Goal: Information Seeking & Learning: Learn about a topic

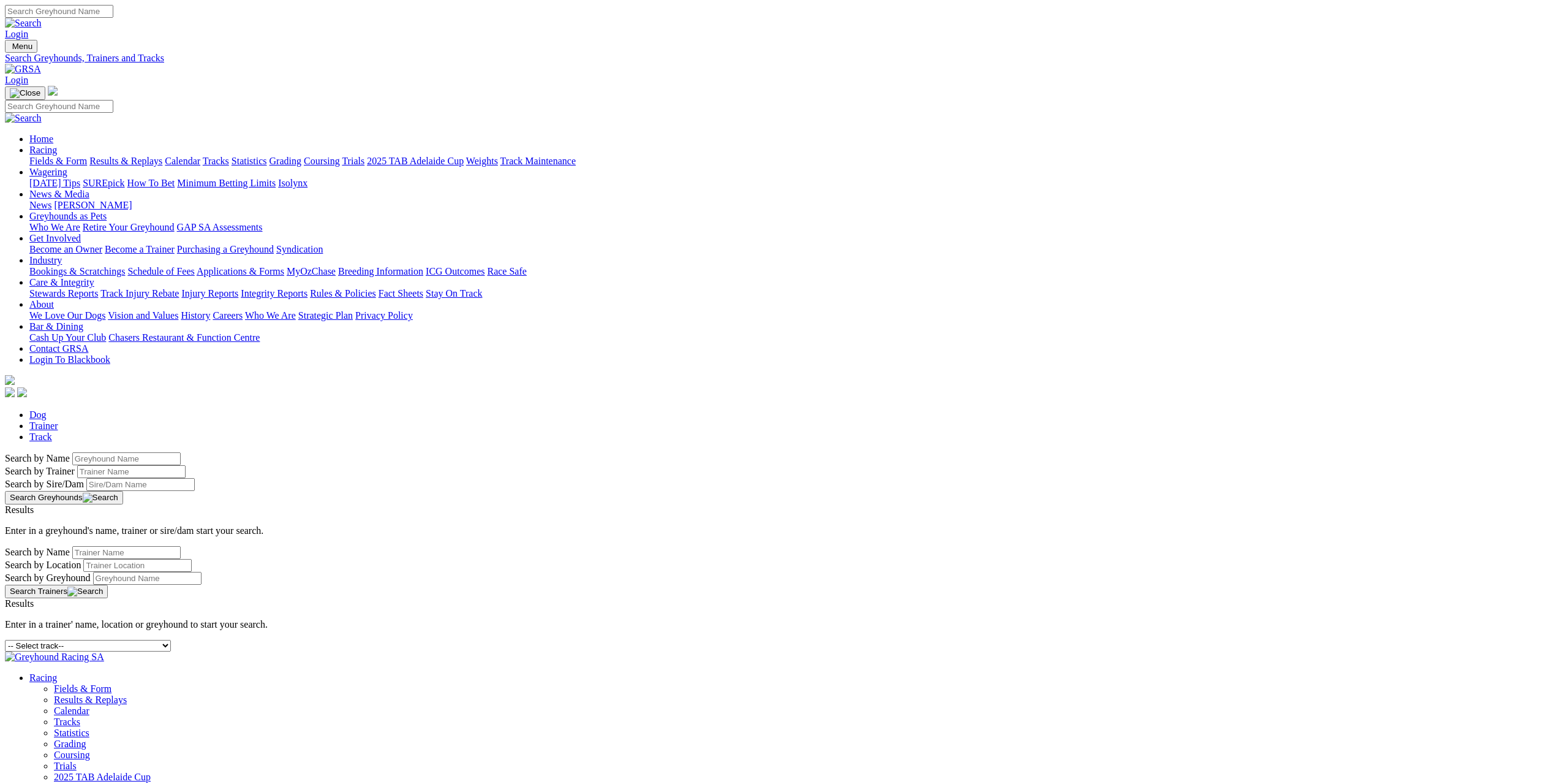
click at [171, 640] on select "-- Select track-- Albion Park Angle Park Ballarat Bathurst Bendigo Broken Hill …" at bounding box center [88, 646] width 166 height 12
select select "nowra"
click at [171, 640] on select "-- Select track-- Albion Park Angle Park Ballarat Bathurst Bendigo Broken Hill …" at bounding box center [88, 646] width 166 height 12
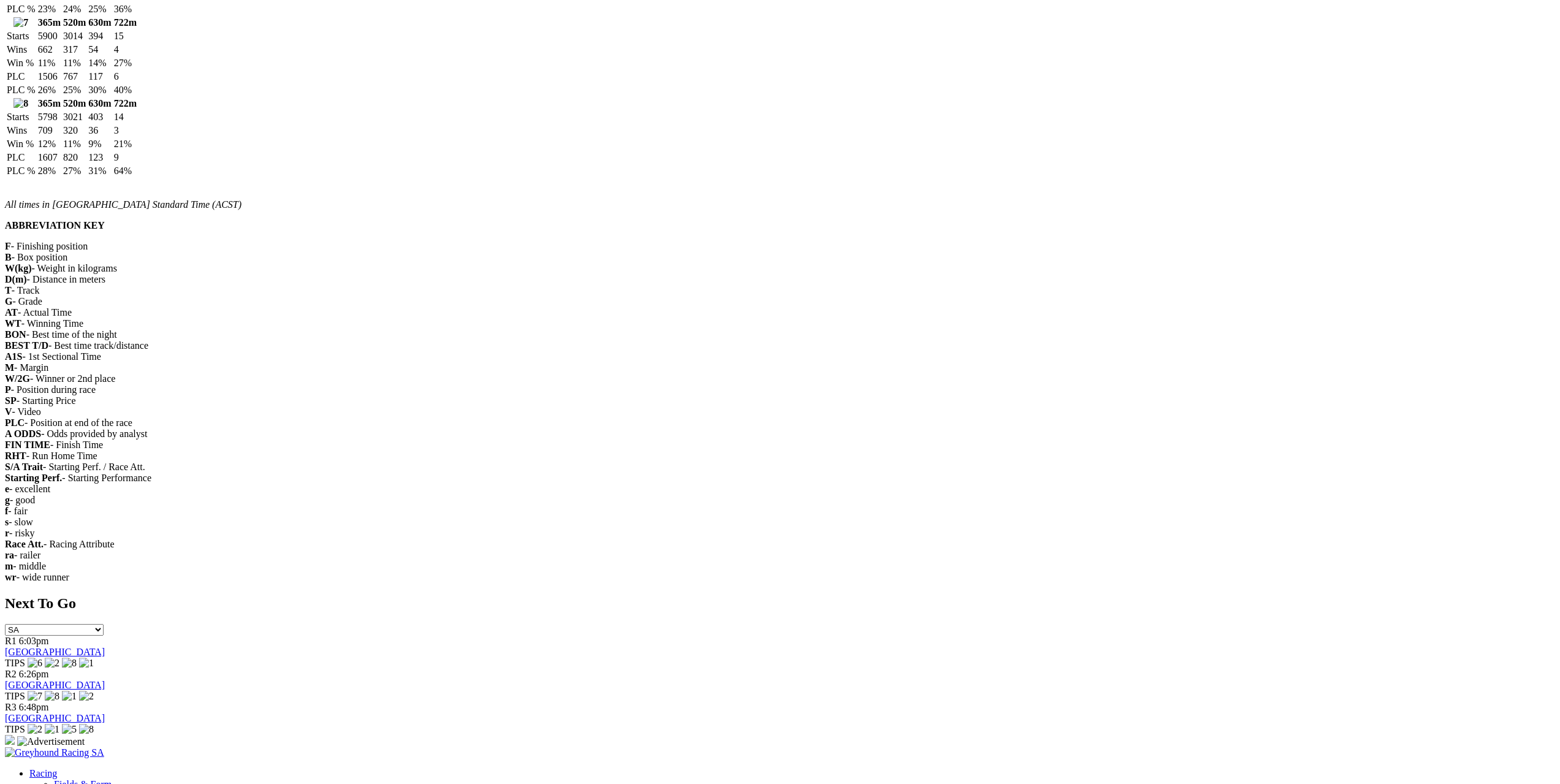
scroll to position [1470, 0]
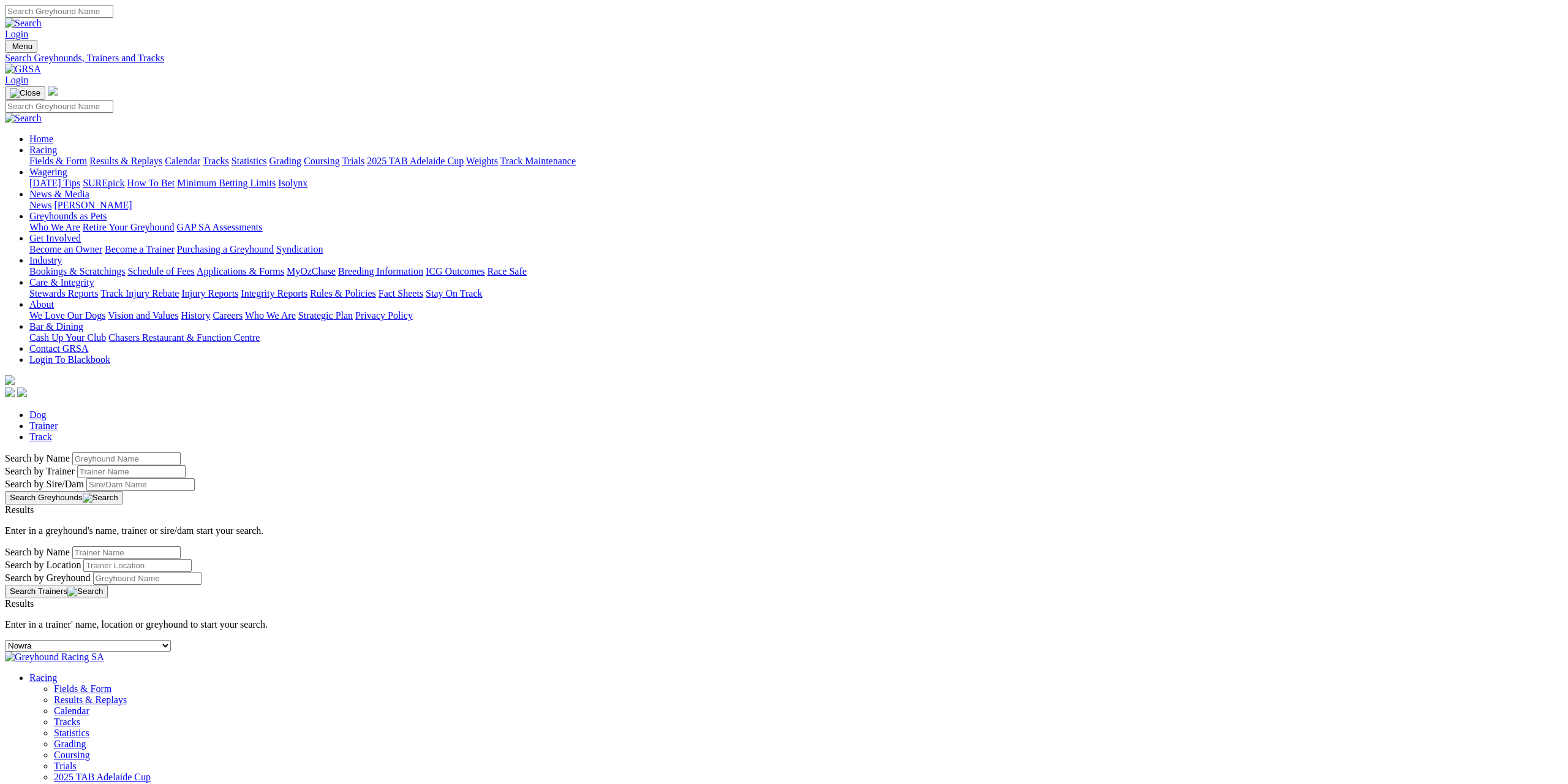
click at [171, 640] on select "-- Select track-- Albion Park Angle Park Ballarat Bathurst Bendigo Broken Hill …" at bounding box center [88, 646] width 166 height 12
select select "gunnedah"
click at [171, 640] on select "-- Select track-- Albion Park Angle Park Ballarat Bathurst Bendigo Broken Hill …" at bounding box center [88, 646] width 166 height 12
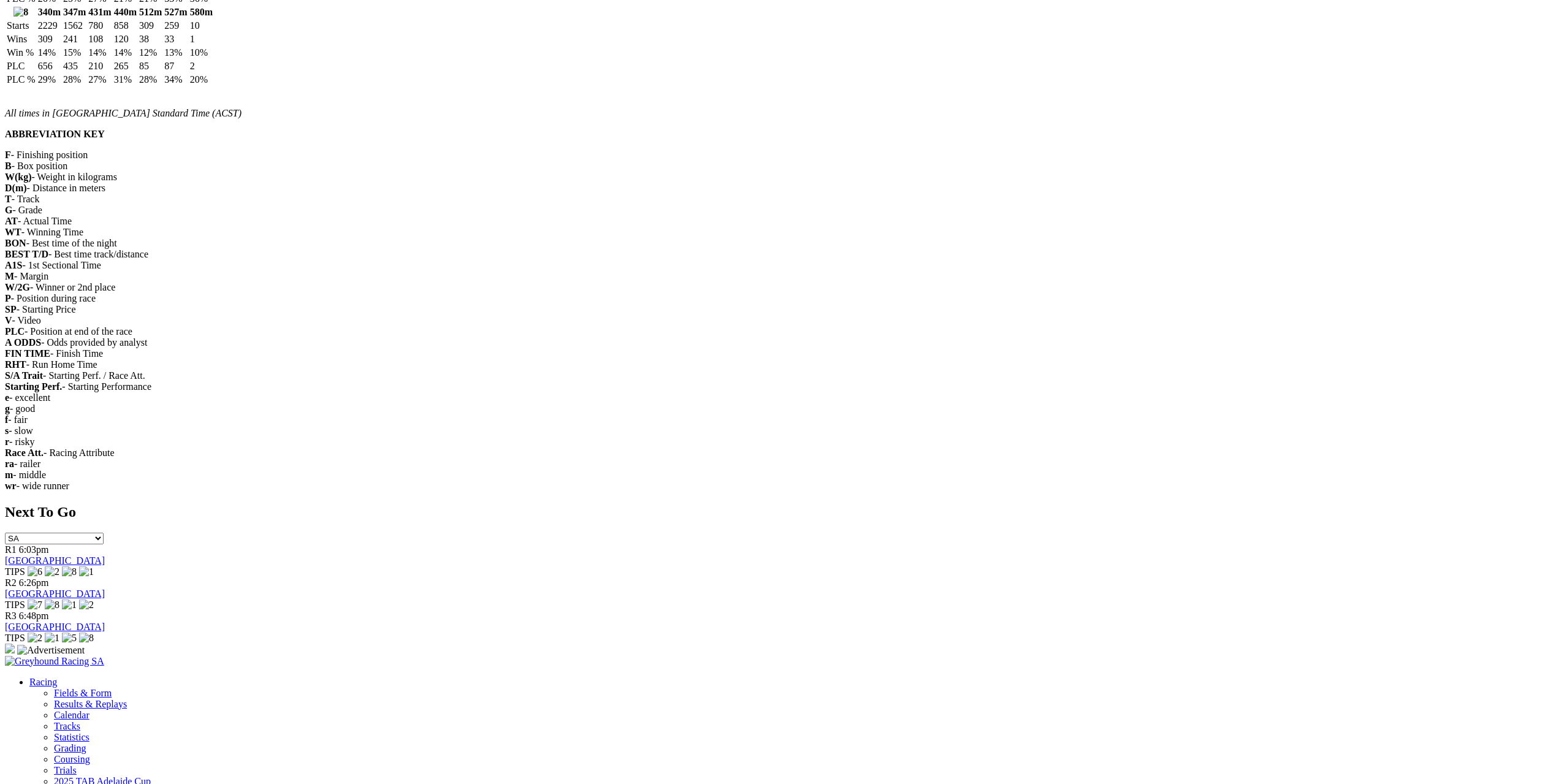
scroll to position [1899, 0]
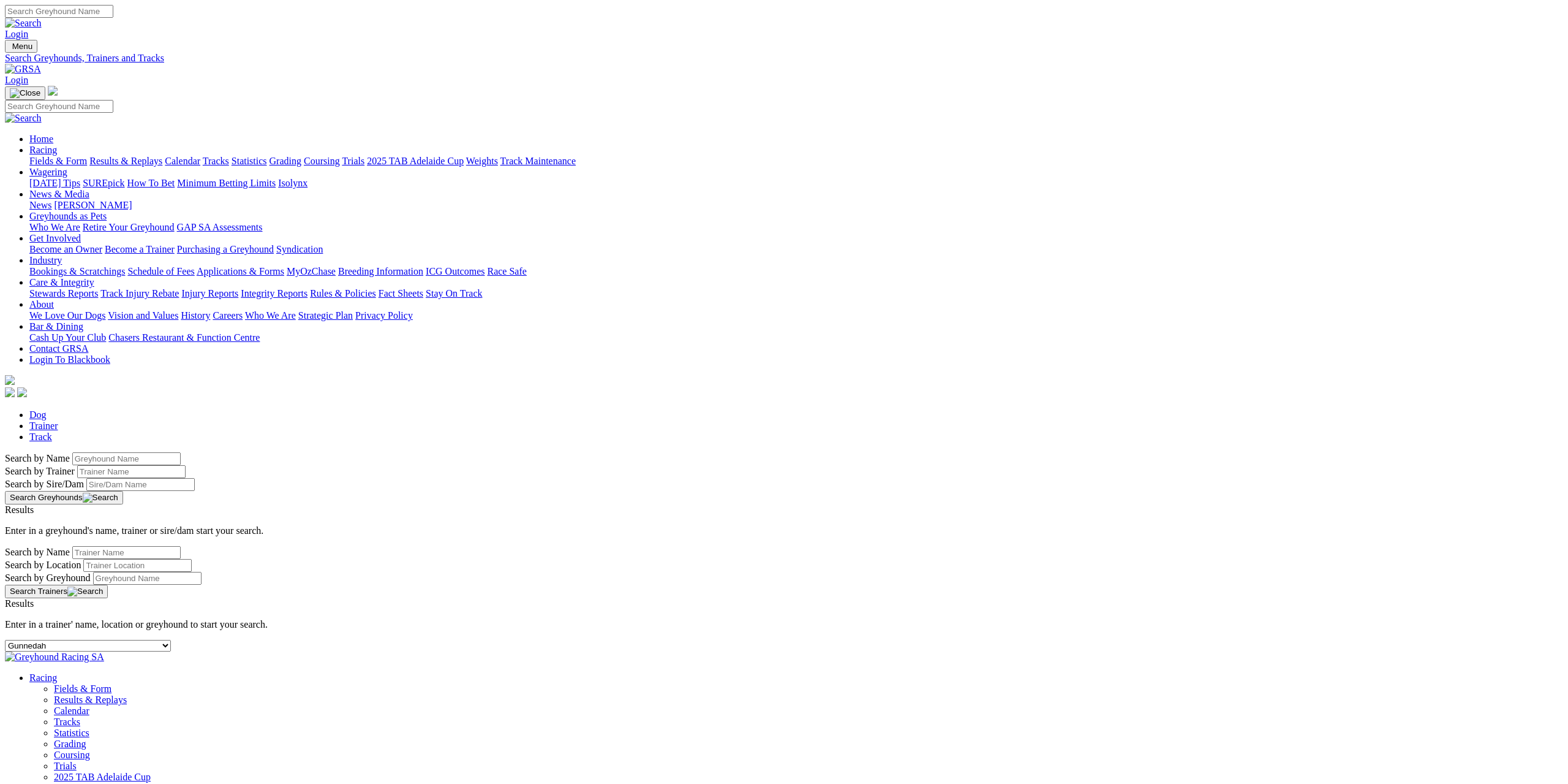
click at [171, 640] on select "-- Select track-- Albion Park Angle Park Ballarat Bathurst Bendigo Broken Hill …" at bounding box center [88, 646] width 166 height 12
select select "warrnambool"
click at [171, 640] on select "-- Select track-- Albion Park Angle Park Ballarat Bathurst Bendigo Broken Hill …" at bounding box center [88, 646] width 166 height 12
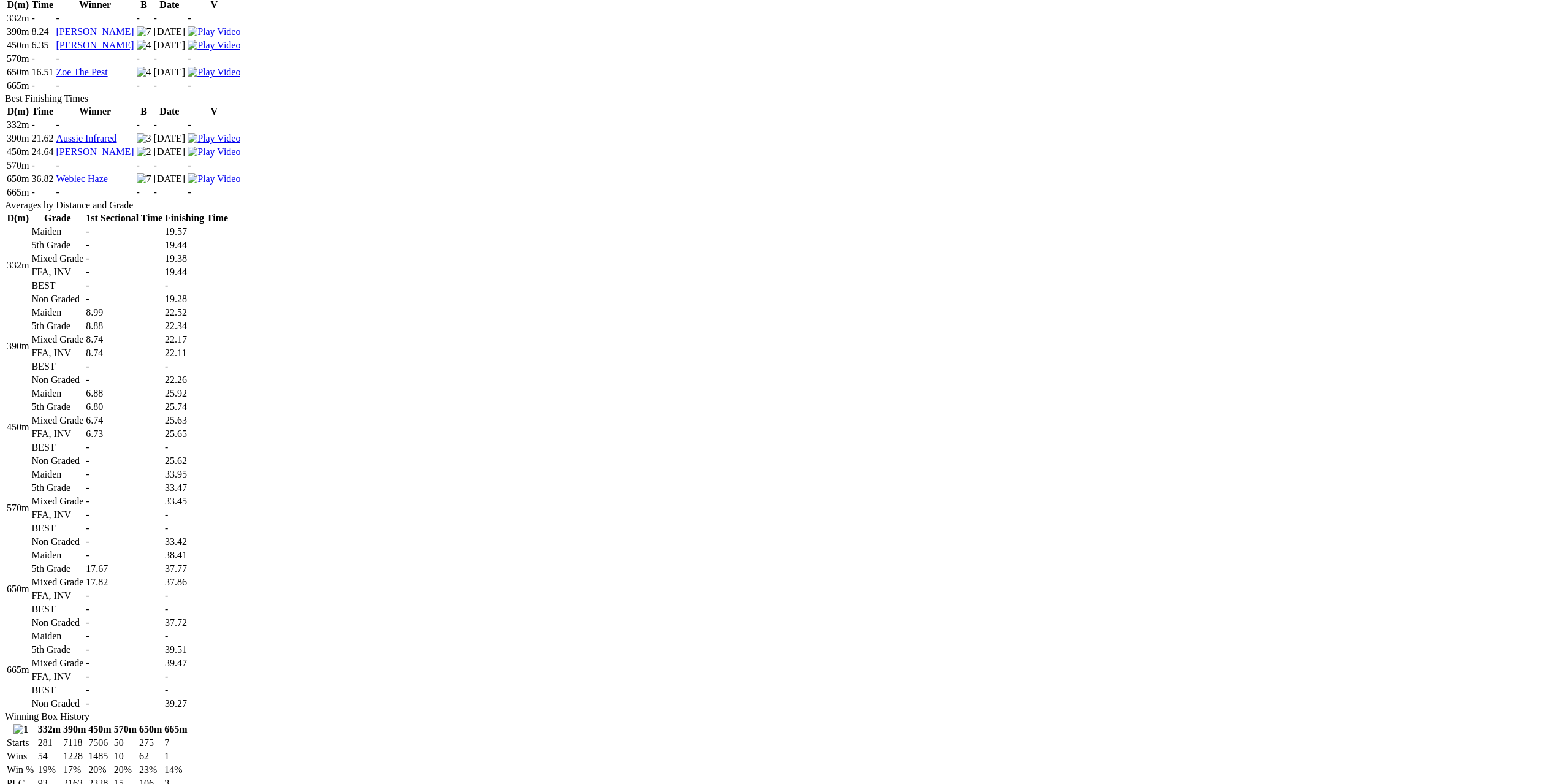
scroll to position [490, 0]
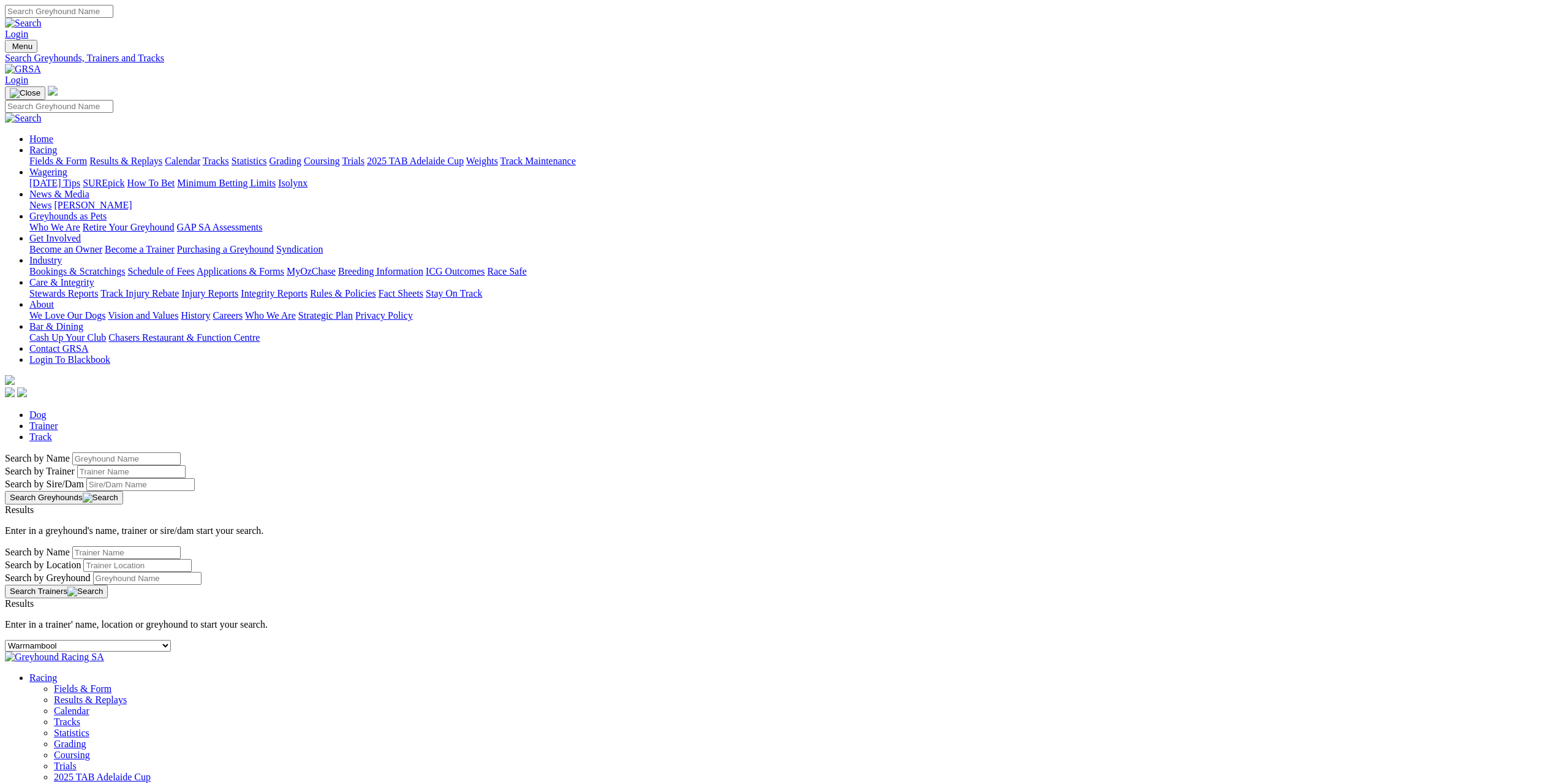
click at [651, 640] on div "-- Select track-- [GEOGRAPHIC_DATA] [GEOGRAPHIC_DATA] [GEOGRAPHIC_DATA] [GEOGRA…" at bounding box center [784, 646] width 1558 height 12
click at [171, 640] on select "-- Select track-- [GEOGRAPHIC_DATA] [GEOGRAPHIC_DATA] [GEOGRAPHIC_DATA] [GEOGRA…" at bounding box center [88, 646] width 166 height 12
select select "nowra"
click at [171, 640] on select "-- Select track-- [GEOGRAPHIC_DATA] [GEOGRAPHIC_DATA] [GEOGRAPHIC_DATA] [GEOGRA…" at bounding box center [88, 646] width 166 height 12
drag, startPoint x: 489, startPoint y: 182, endPoint x: 488, endPoint y: 190, distance: 8.1
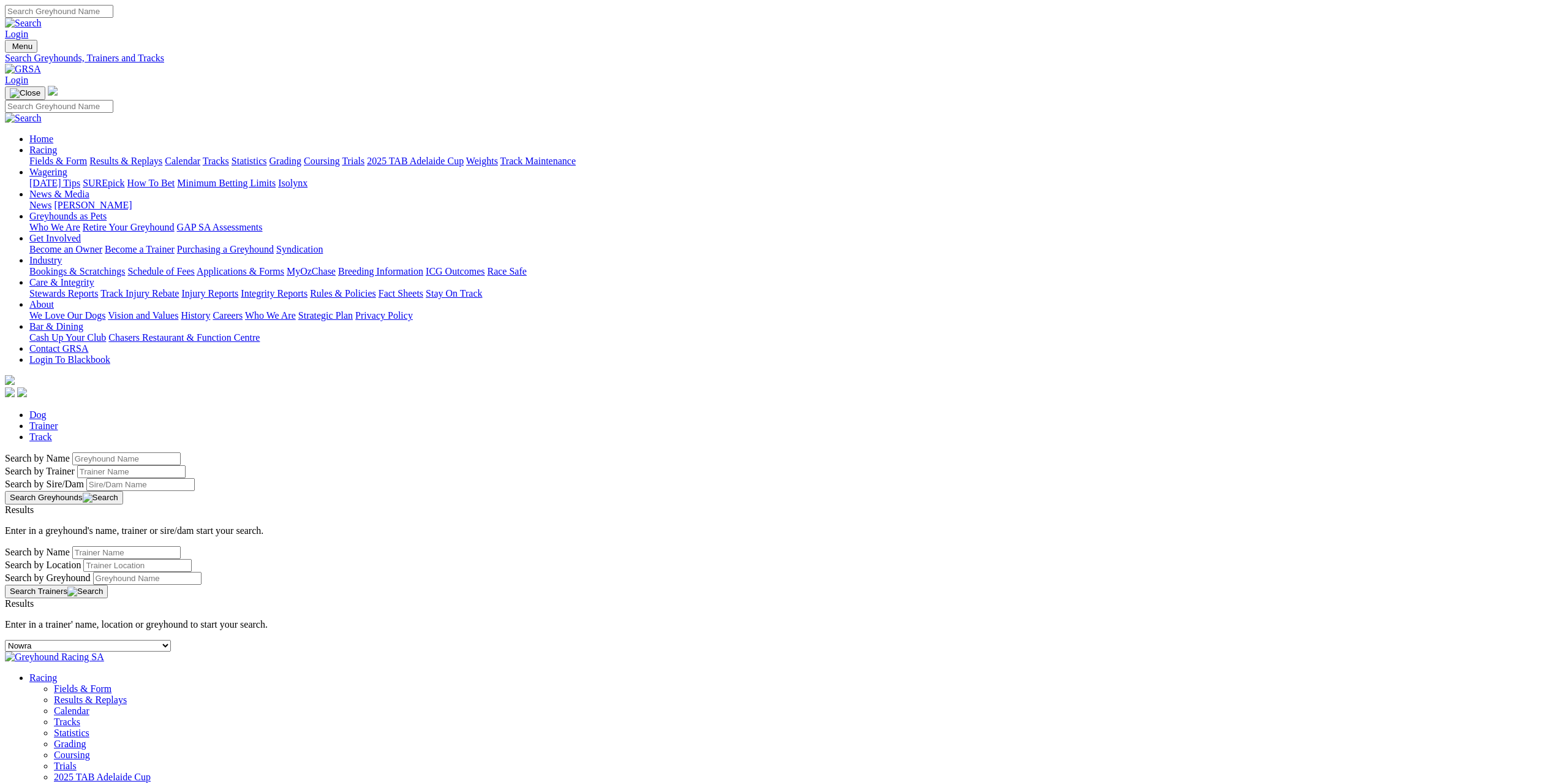
click at [488, 640] on div "-- Select track-- [GEOGRAPHIC_DATA] [GEOGRAPHIC_DATA] [GEOGRAPHIC_DATA] [GEOGRA…" at bounding box center [784, 646] width 1558 height 12
click at [171, 640] on select "-- Select track-- [GEOGRAPHIC_DATA] [GEOGRAPHIC_DATA] [GEOGRAPHIC_DATA] [GEOGRA…" at bounding box center [88, 646] width 166 height 12
click at [52, 431] on link "Track" at bounding box center [41, 436] width 23 height 10
click at [497, 640] on div "-- Select track-- [GEOGRAPHIC_DATA] [GEOGRAPHIC_DATA] [GEOGRAPHIC_DATA] [GEOGRA…" at bounding box center [784, 646] width 1558 height 12
click at [171, 640] on select "-- Select track-- [GEOGRAPHIC_DATA] [GEOGRAPHIC_DATA] [GEOGRAPHIC_DATA] [GEOGRA…" at bounding box center [88, 646] width 166 height 12
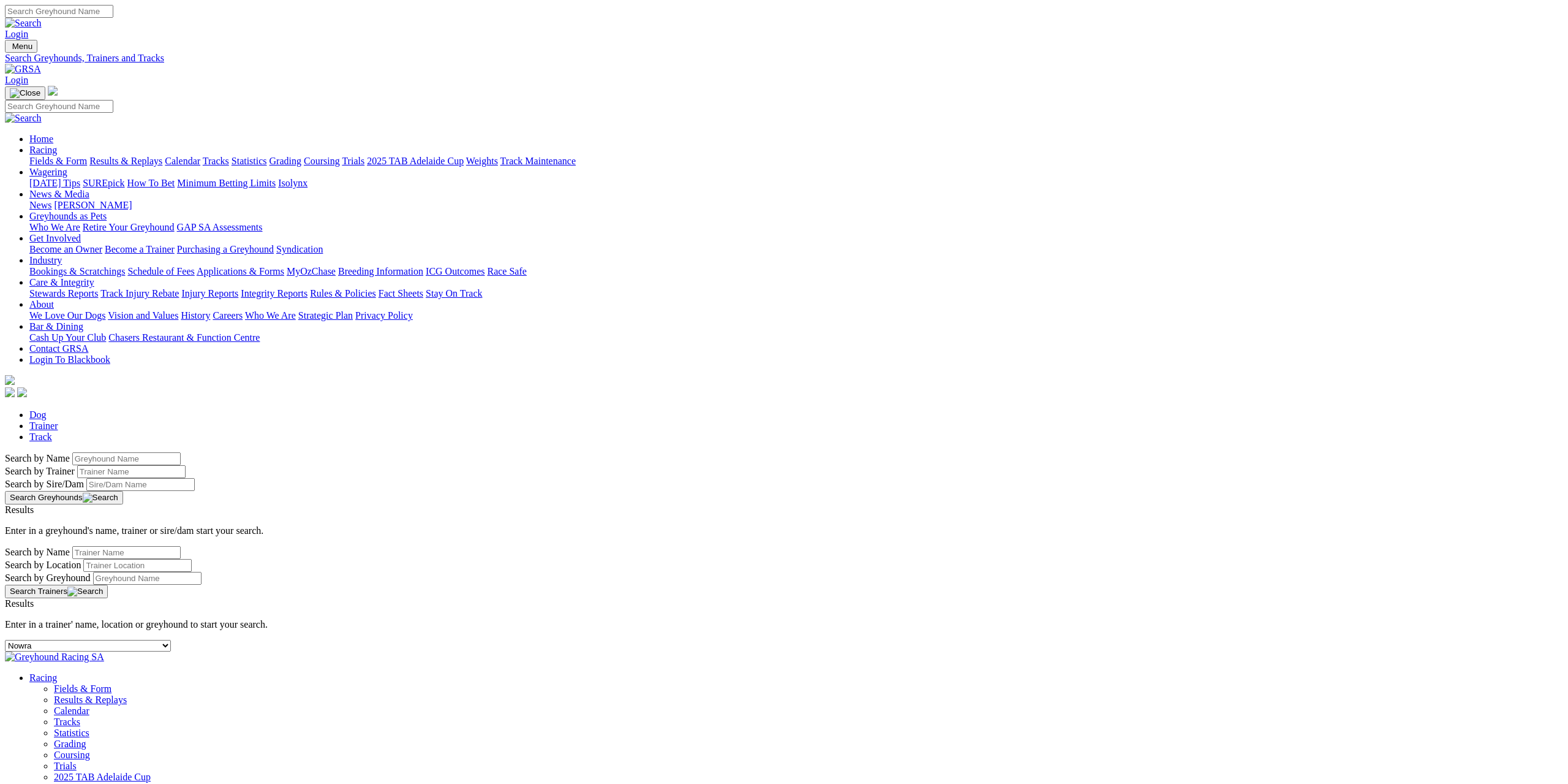
select select "northam"
click at [171, 640] on select "-- Select track-- [GEOGRAPHIC_DATA] [GEOGRAPHIC_DATA] [GEOGRAPHIC_DATA] [GEOGRA…" at bounding box center [88, 646] width 166 height 12
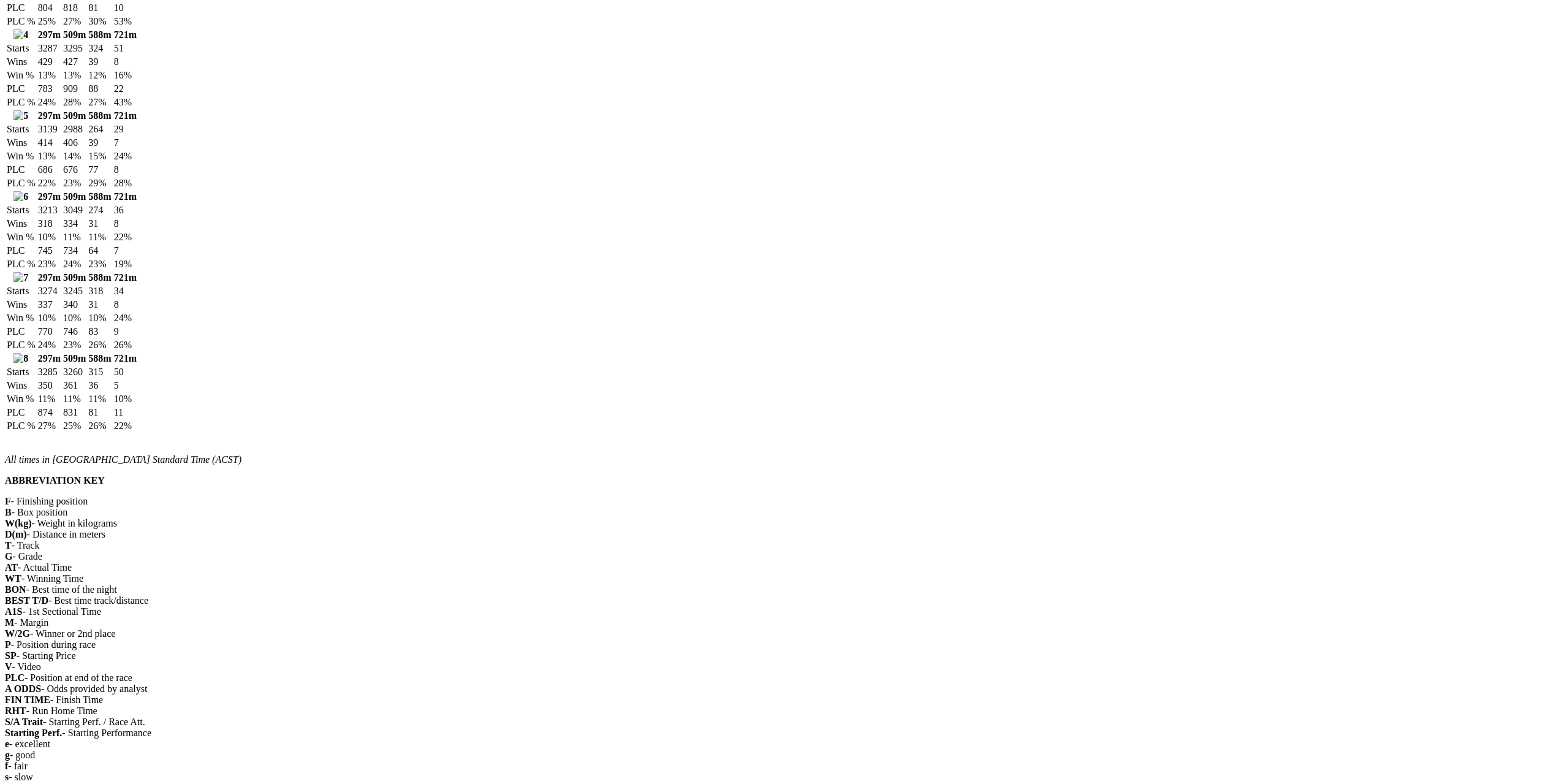
scroll to position [796, 0]
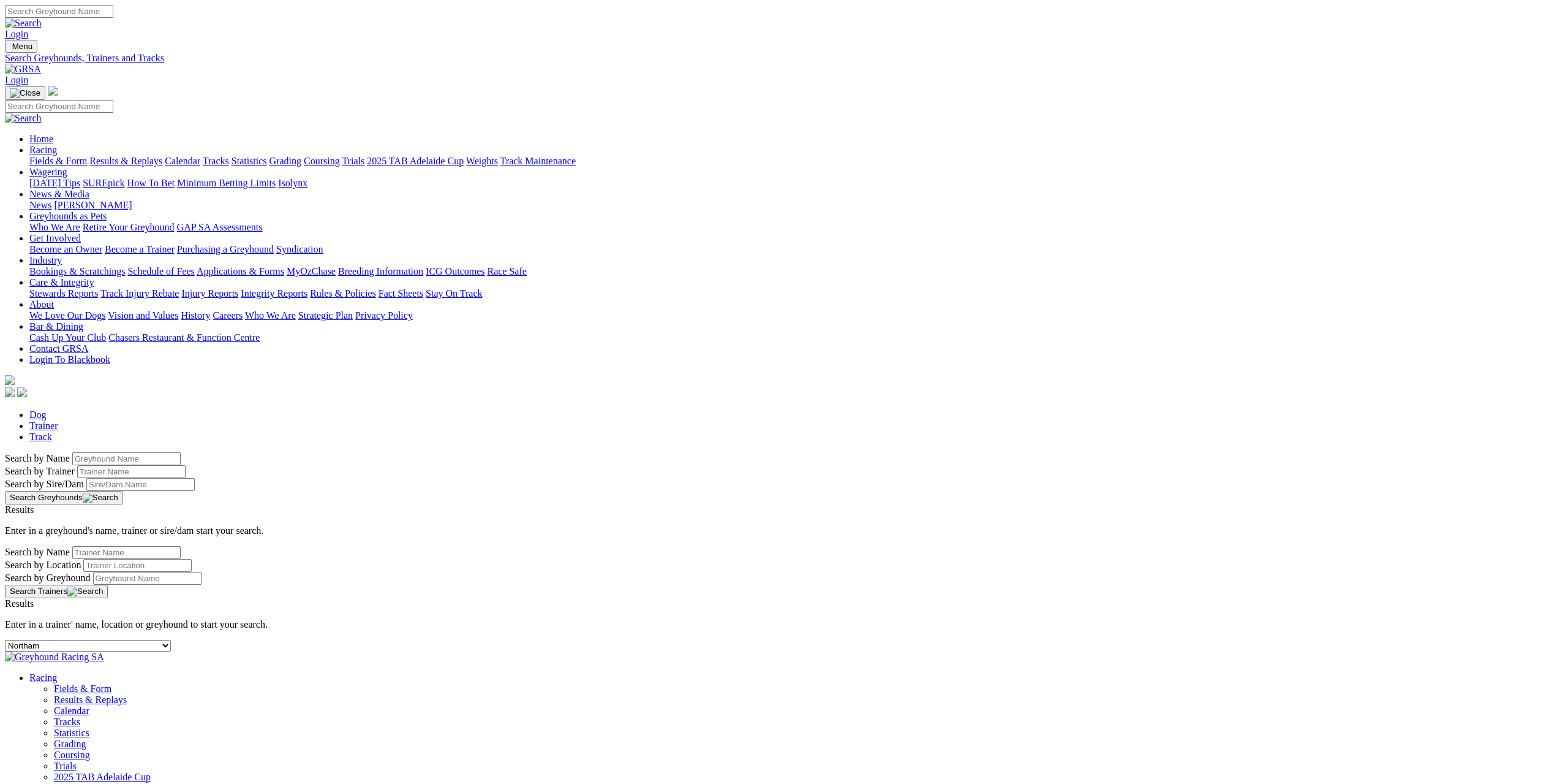
click at [171, 640] on select "-- Select track-- [GEOGRAPHIC_DATA] [GEOGRAPHIC_DATA] [GEOGRAPHIC_DATA] [GEOGRA…" at bounding box center [88, 646] width 166 height 12
select select "shepparton"
click at [171, 640] on select "-- Select track-- [GEOGRAPHIC_DATA] [GEOGRAPHIC_DATA] [GEOGRAPHIC_DATA] [GEOGRA…" at bounding box center [88, 646] width 166 height 12
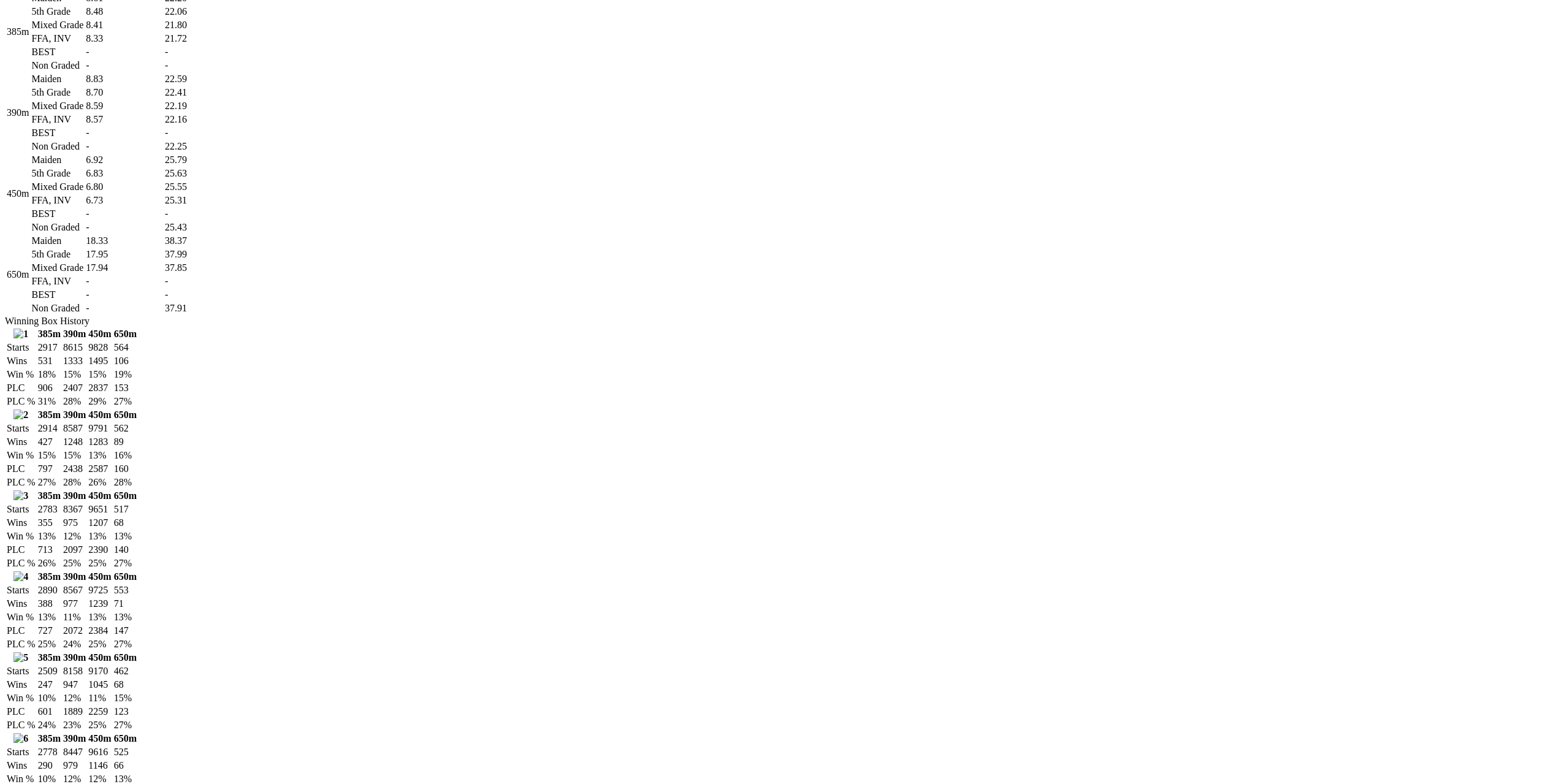
scroll to position [673, 0]
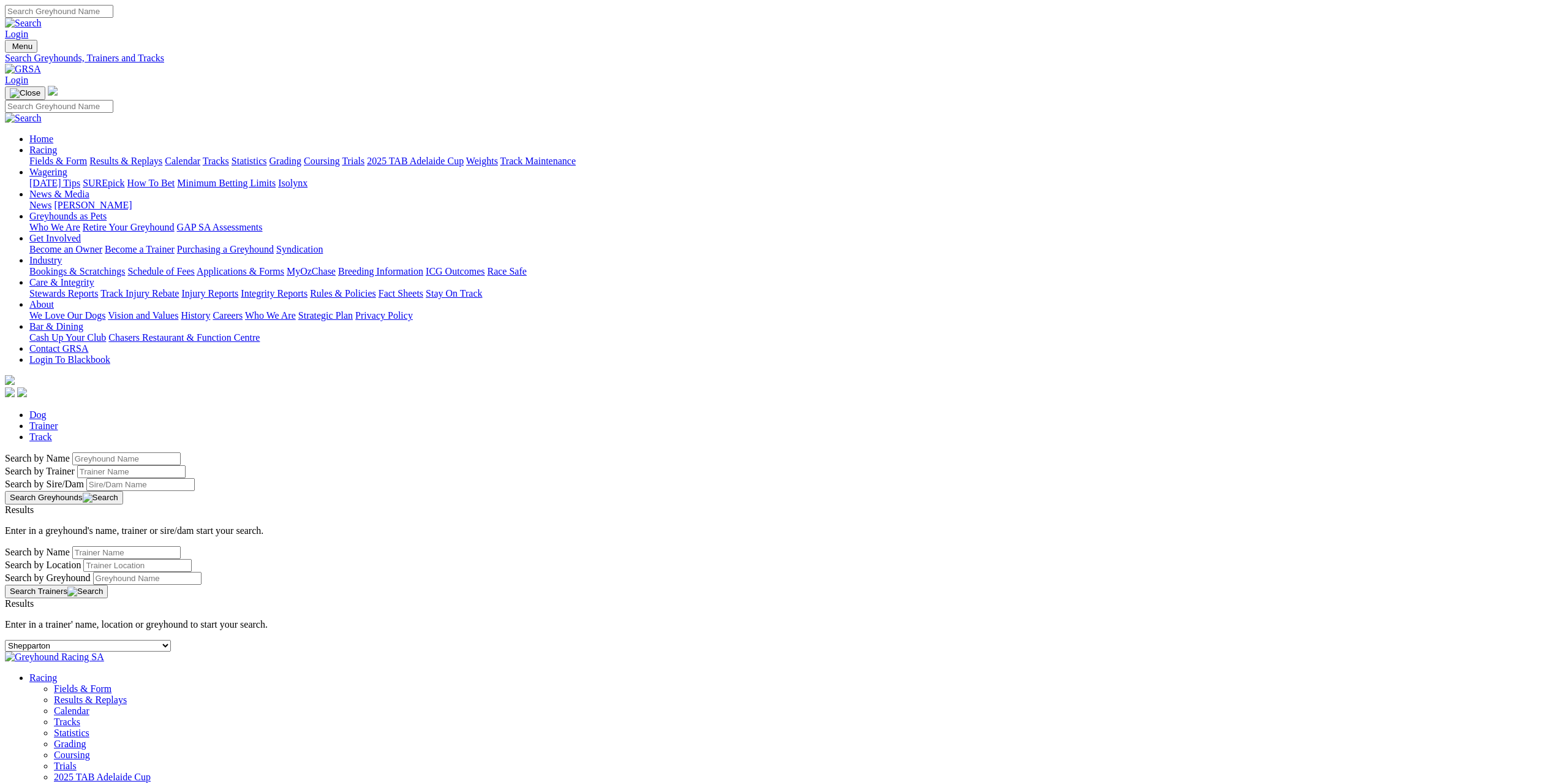
click at [171, 640] on select "-- Select track-- Albion Park Angle Park Ballarat Bathurst Bendigo Broken Hill …" at bounding box center [88, 646] width 166 height 12
select select "gunnedah"
click at [171, 640] on select "-- Select track-- Albion Park Angle Park Ballarat Bathurst Bendigo Broken Hill …" at bounding box center [88, 646] width 166 height 12
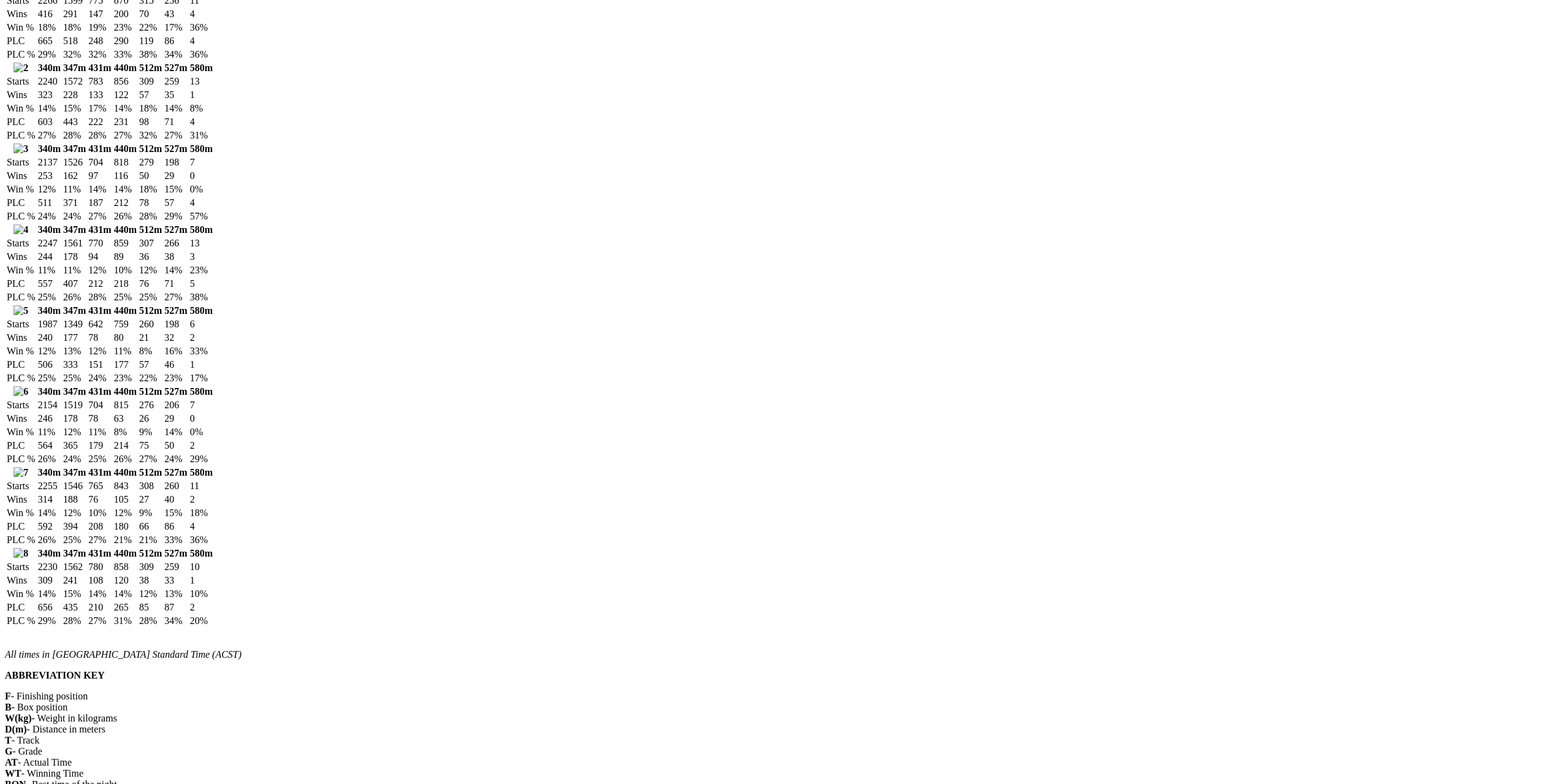
scroll to position [1776, 0]
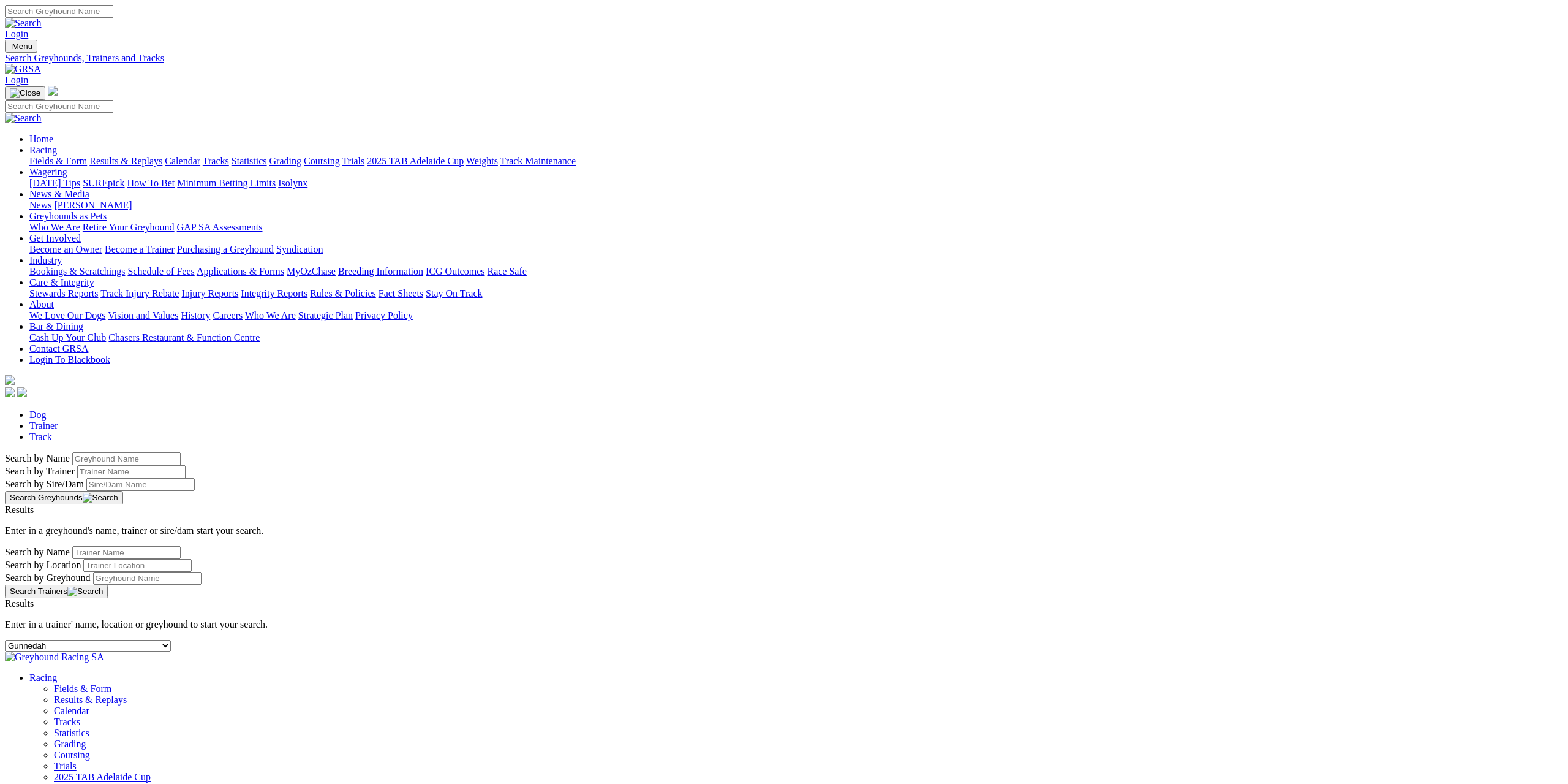
click at [526, 640] on div "-- Select track-- [GEOGRAPHIC_DATA] [GEOGRAPHIC_DATA] [GEOGRAPHIC_DATA] [GEOGRA…" at bounding box center [784, 646] width 1558 height 12
click at [171, 640] on select "-- Select track-- Albion Park Angle Park Ballarat Bathurst Bendigo Broken Hill …" at bounding box center [88, 646] width 166 height 12
select select "nowra"
click at [171, 640] on select "-- Select track-- Albion Park Angle Park Ballarat Bathurst Bendigo Broken Hill …" at bounding box center [88, 646] width 166 height 12
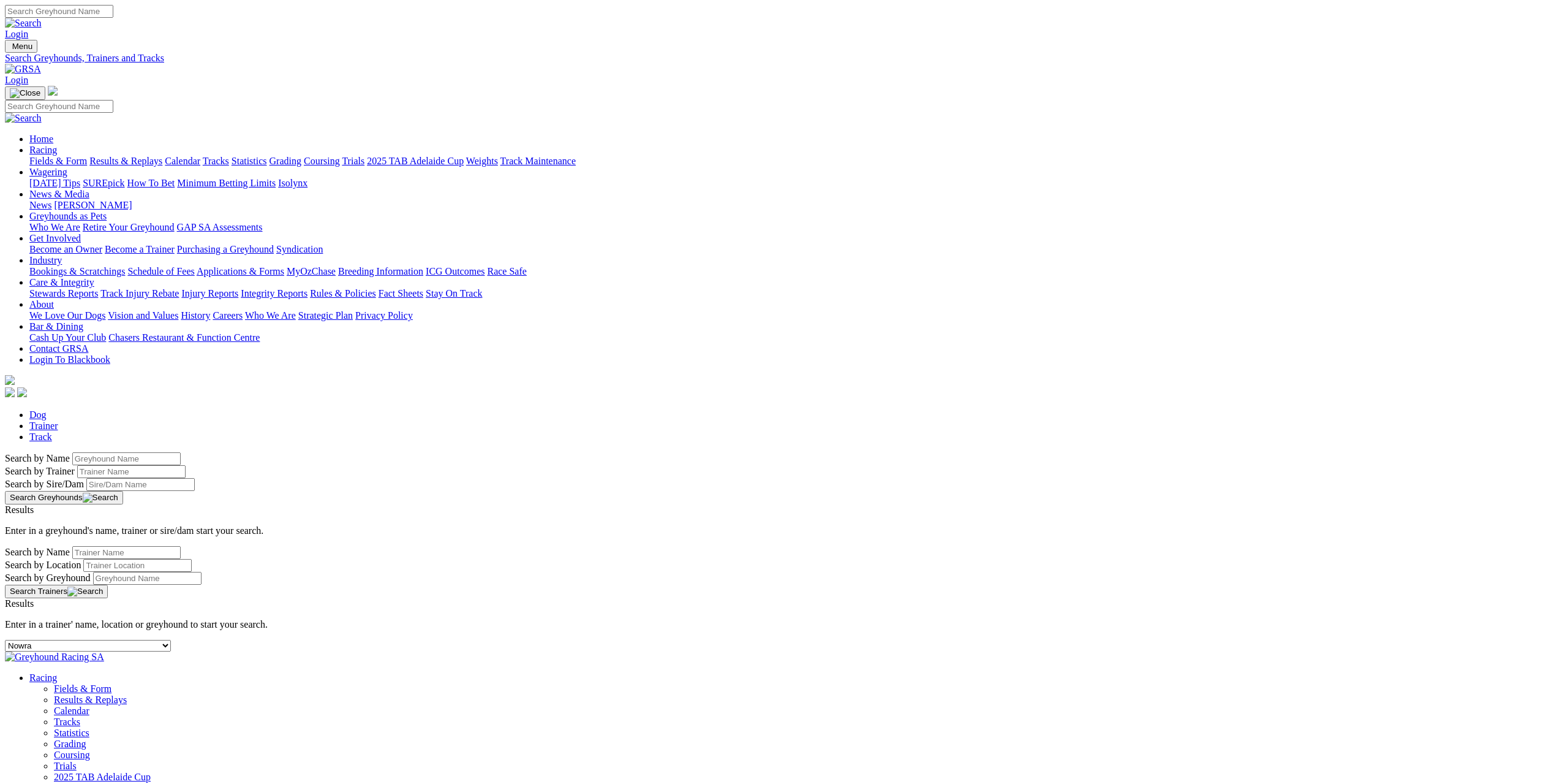
click at [171, 640] on select "-- Select track-- Albion Park Angle Park Ballarat Bathurst Bendigo Broken Hill …" at bounding box center [88, 646] width 166 height 12
select select "northam"
click at [171, 640] on select "-- Select track-- Albion Park Angle Park Ballarat Bathurst Bendigo Broken Hill …" at bounding box center [88, 646] width 166 height 12
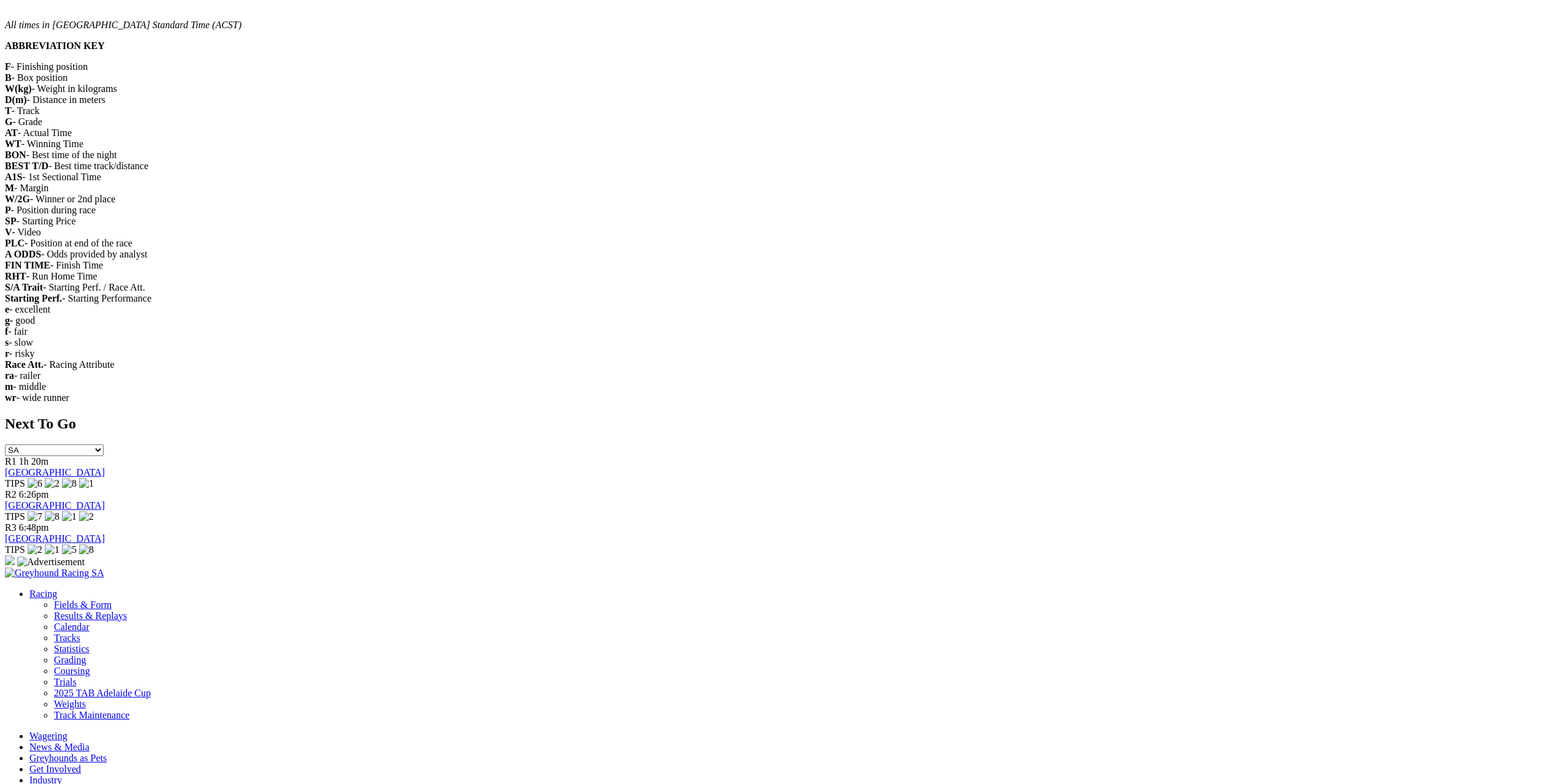
scroll to position [1654, 0]
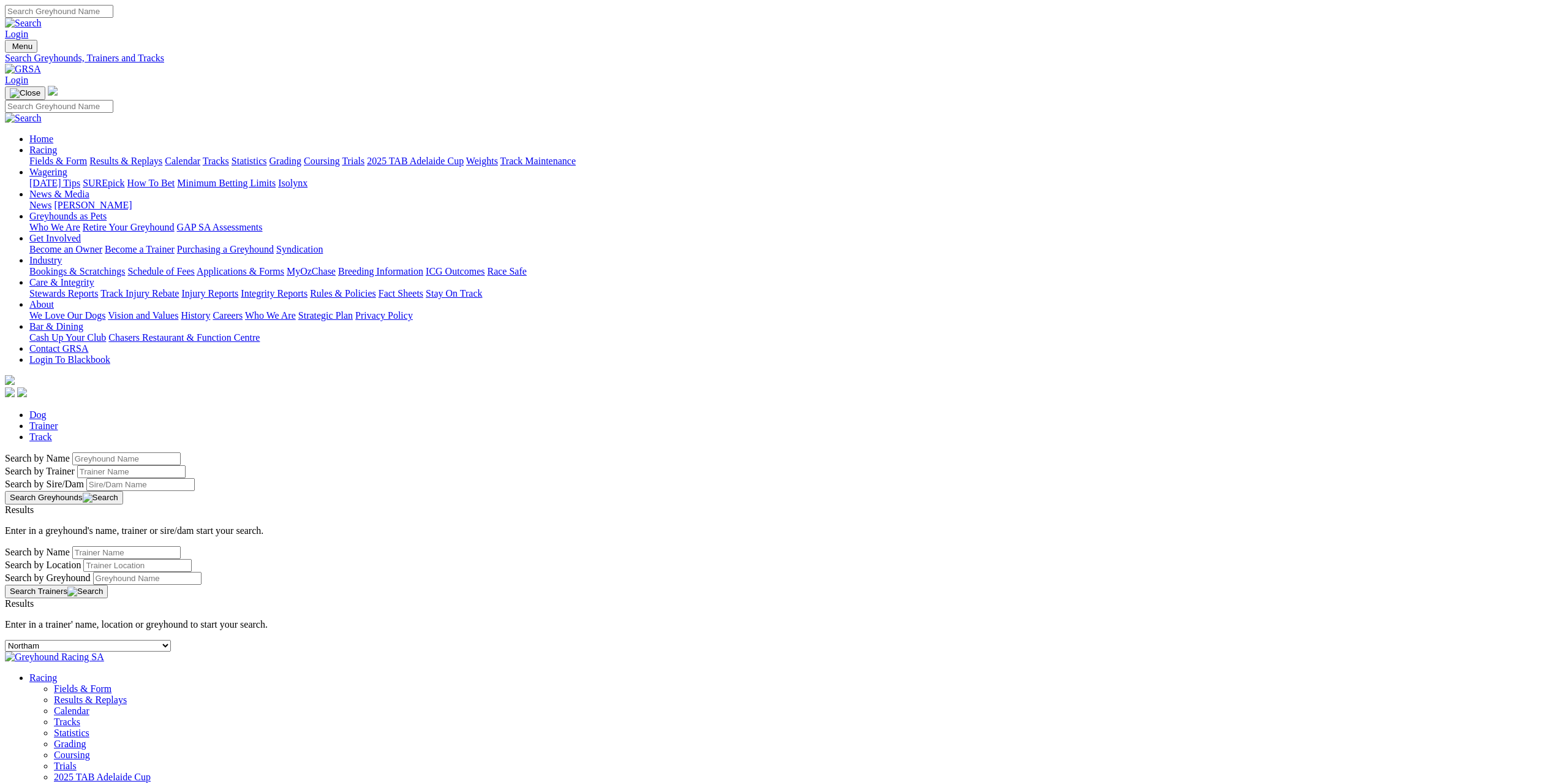
click at [496, 640] on div "-- Select track-- Albion Park Angle Park Ballarat Bathurst Bendigo Broken Hill …" at bounding box center [784, 646] width 1558 height 12
click at [171, 640] on select "-- Select track-- Albion Park Angle Park Ballarat Bathurst Bendigo Broken Hill …" at bounding box center [88, 646] width 166 height 12
select select "warrnambool"
click at [171, 640] on select "-- Select track-- Albion Park Angle Park Ballarat Bathurst Bendigo Broken Hill …" at bounding box center [88, 646] width 166 height 12
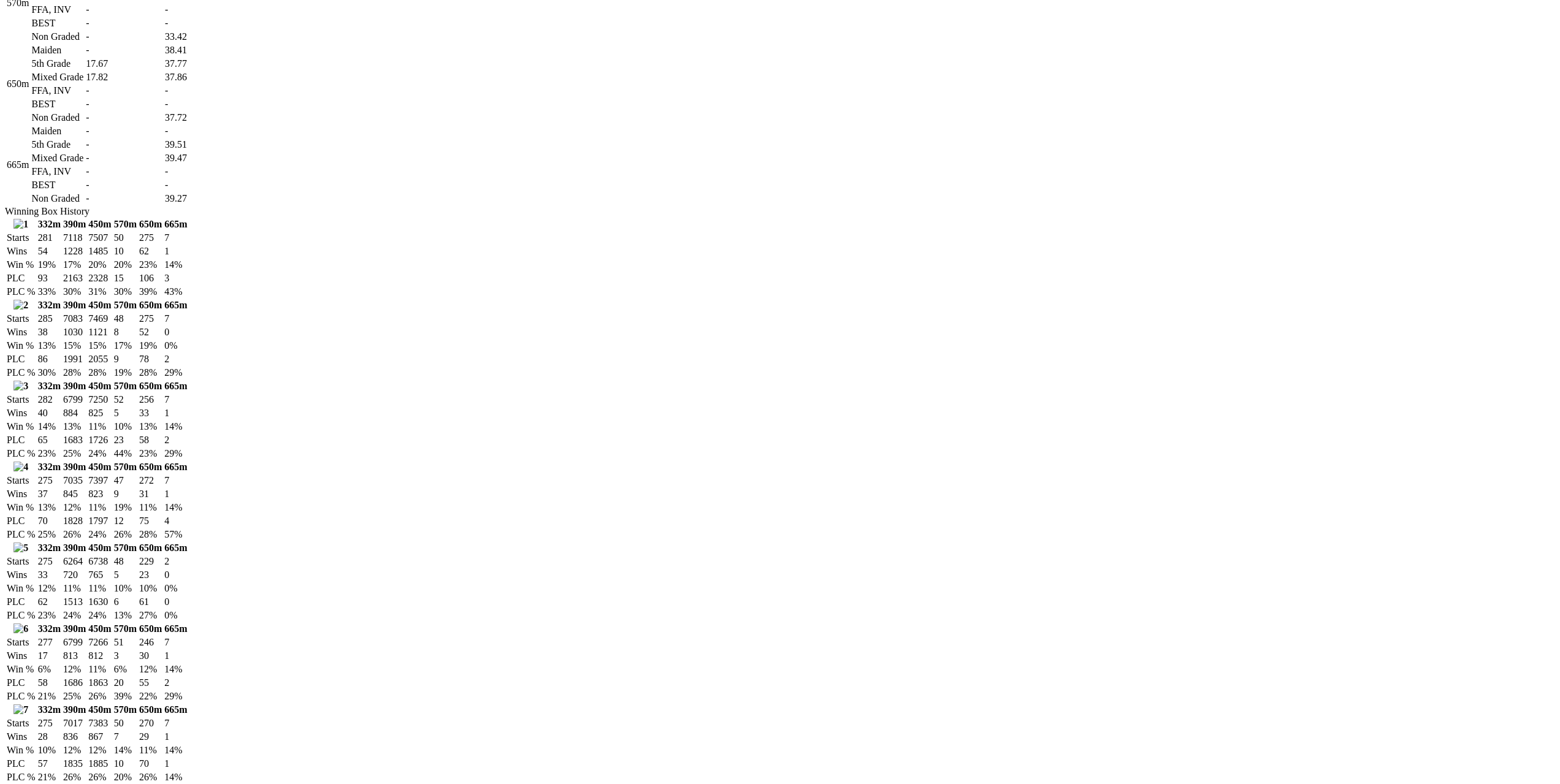
scroll to position [1041, 0]
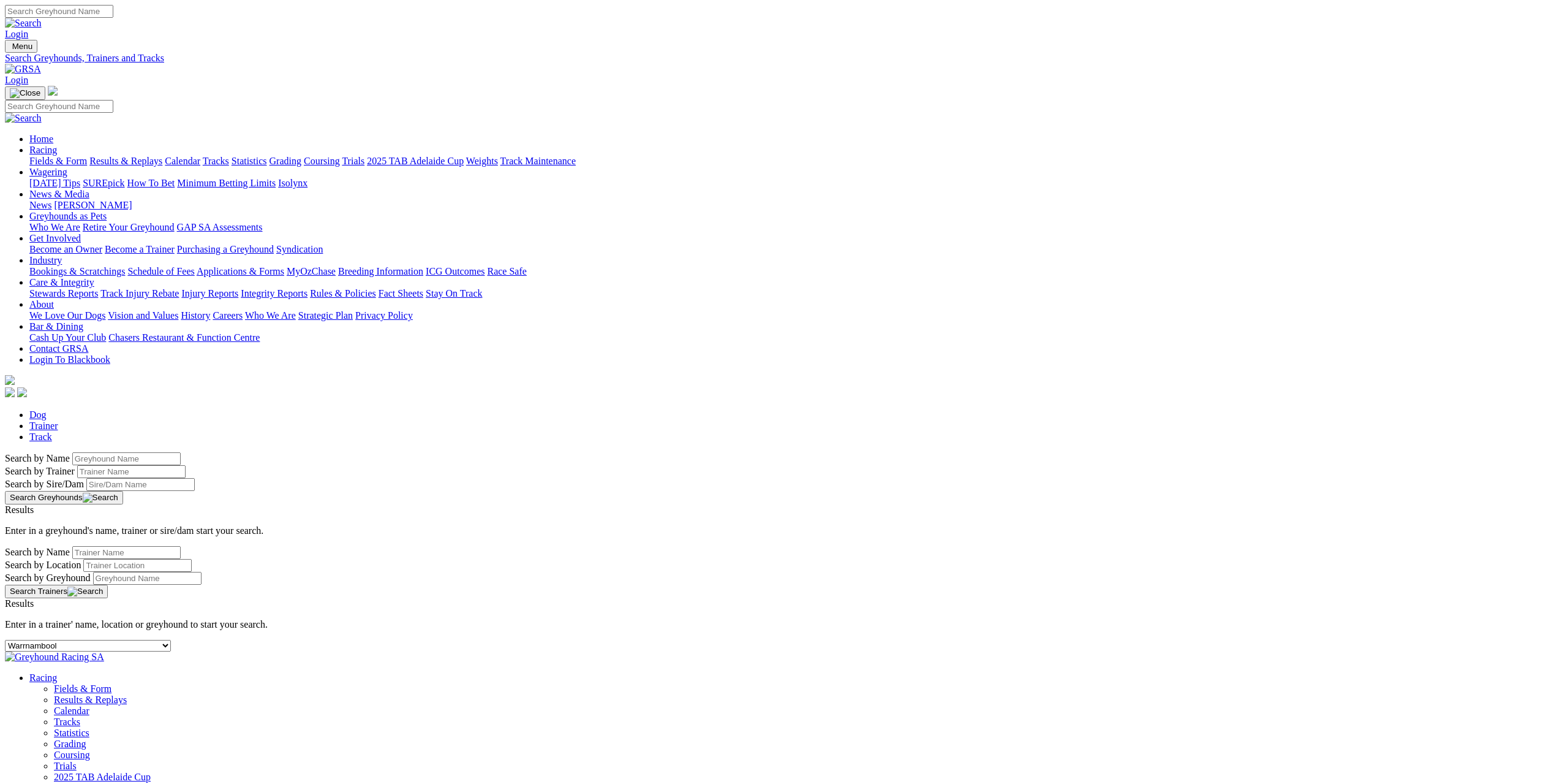
click at [171, 640] on select "-- Select track-- [GEOGRAPHIC_DATA] [GEOGRAPHIC_DATA] [GEOGRAPHIC_DATA] [GEOGRA…" at bounding box center [88, 646] width 166 height 12
select select "shepparton"
click at [171, 640] on select "-- Select track-- [GEOGRAPHIC_DATA] [GEOGRAPHIC_DATA] [GEOGRAPHIC_DATA] [GEOGRA…" at bounding box center [88, 646] width 166 height 12
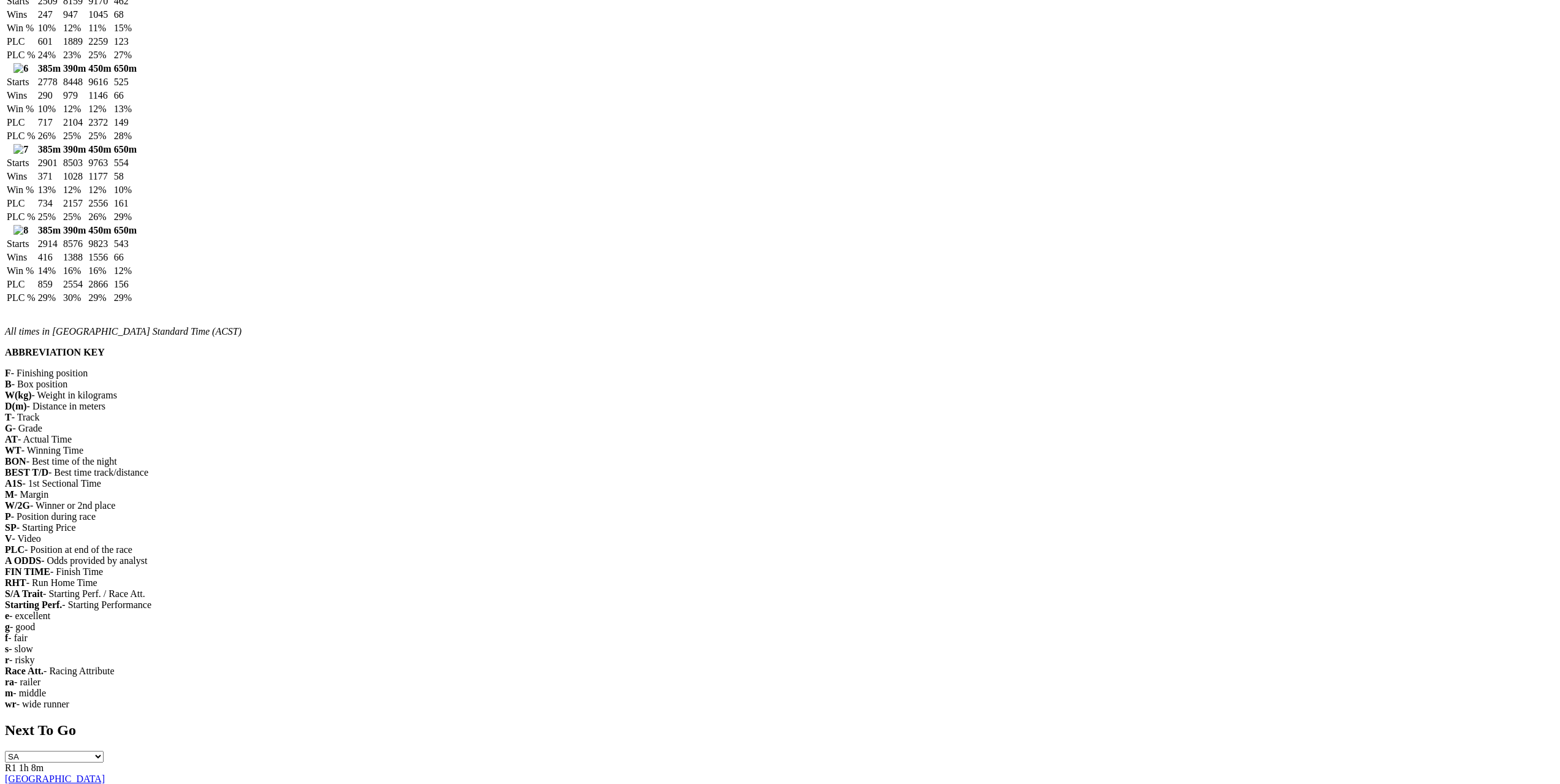
scroll to position [1348, 0]
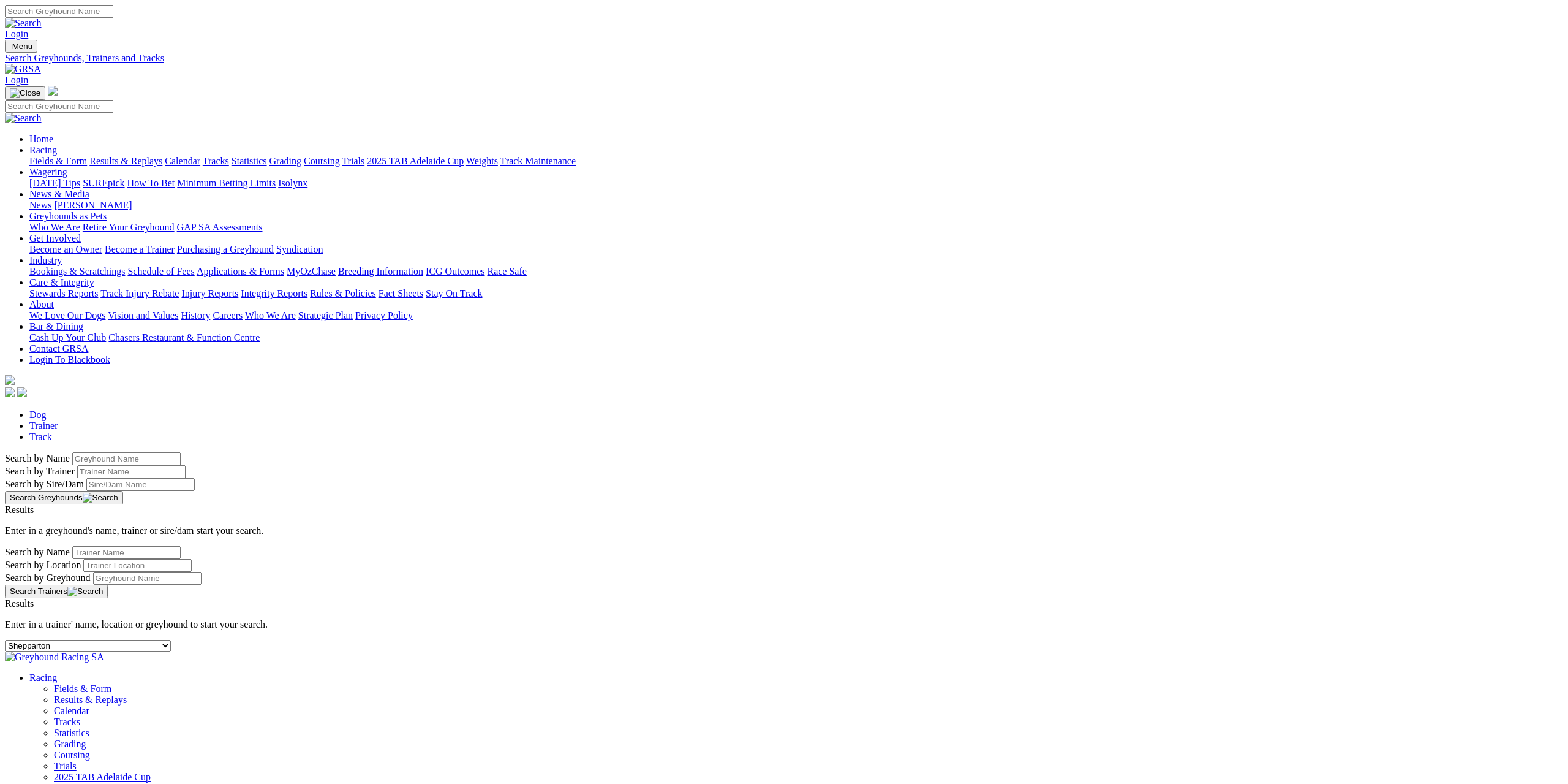
click at [171, 640] on select "-- Select track-- Albion Park Angle Park Ballarat Bathurst Bendigo Broken Hill …" at bounding box center [88, 646] width 166 height 12
select select "gunnedah"
click at [171, 640] on select "-- Select track-- Albion Park Angle Park Ballarat Bathurst Bendigo Broken Hill …" at bounding box center [88, 646] width 166 height 12
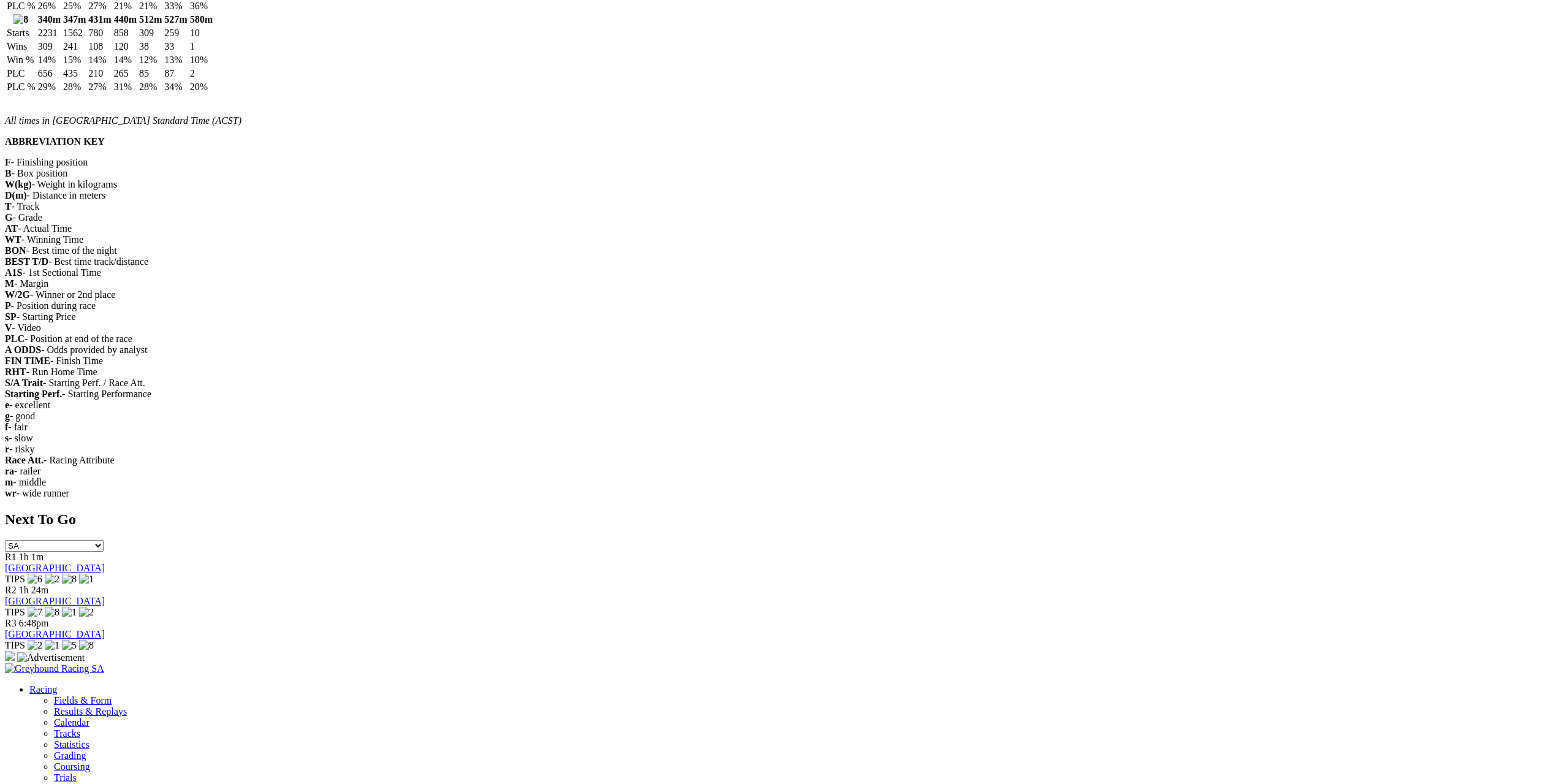
scroll to position [2144, 0]
